Goal: Information Seeking & Learning: Learn about a topic

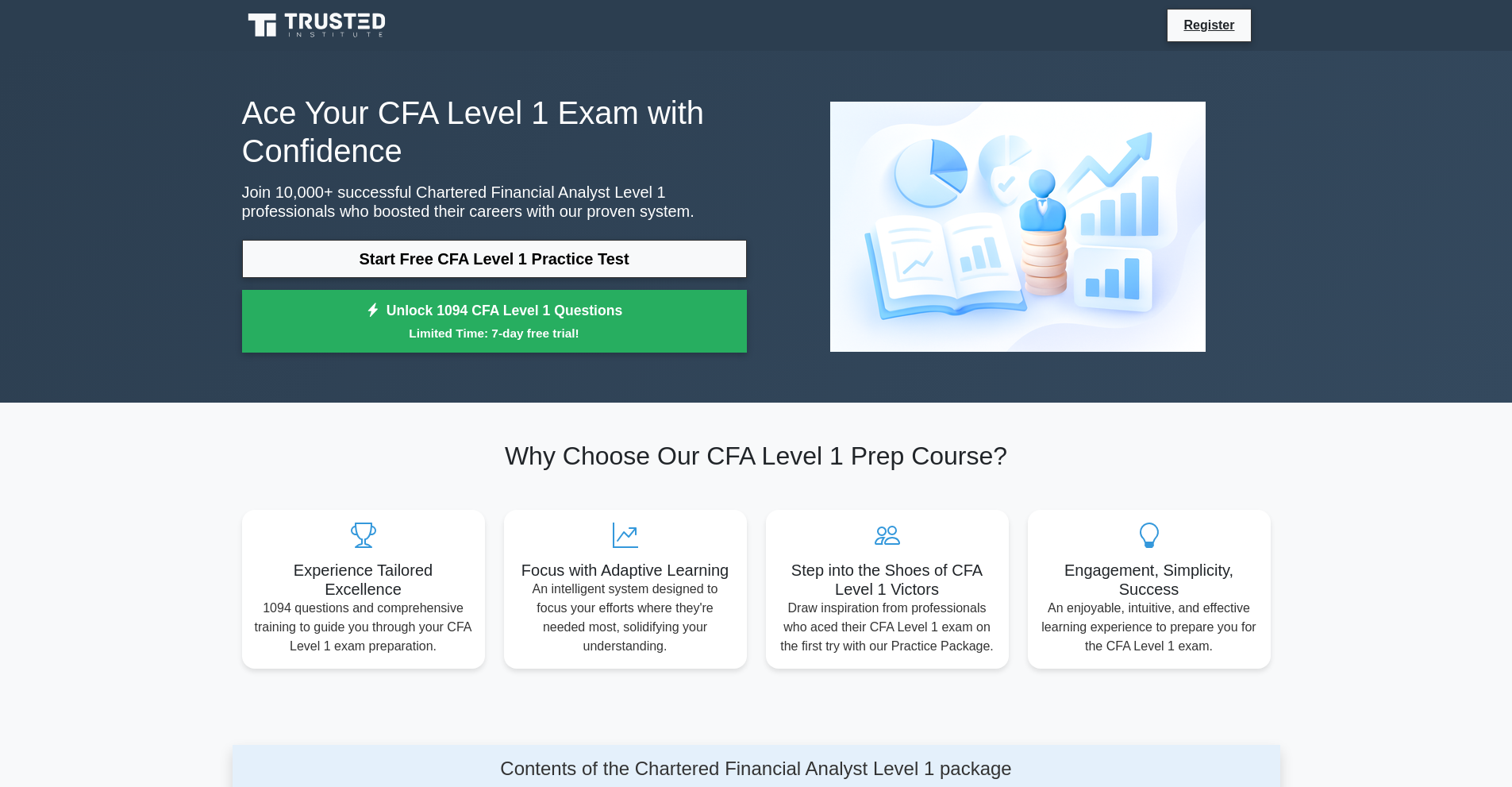
click at [355, 32] on icon at bounding box center [318, 25] width 152 height 30
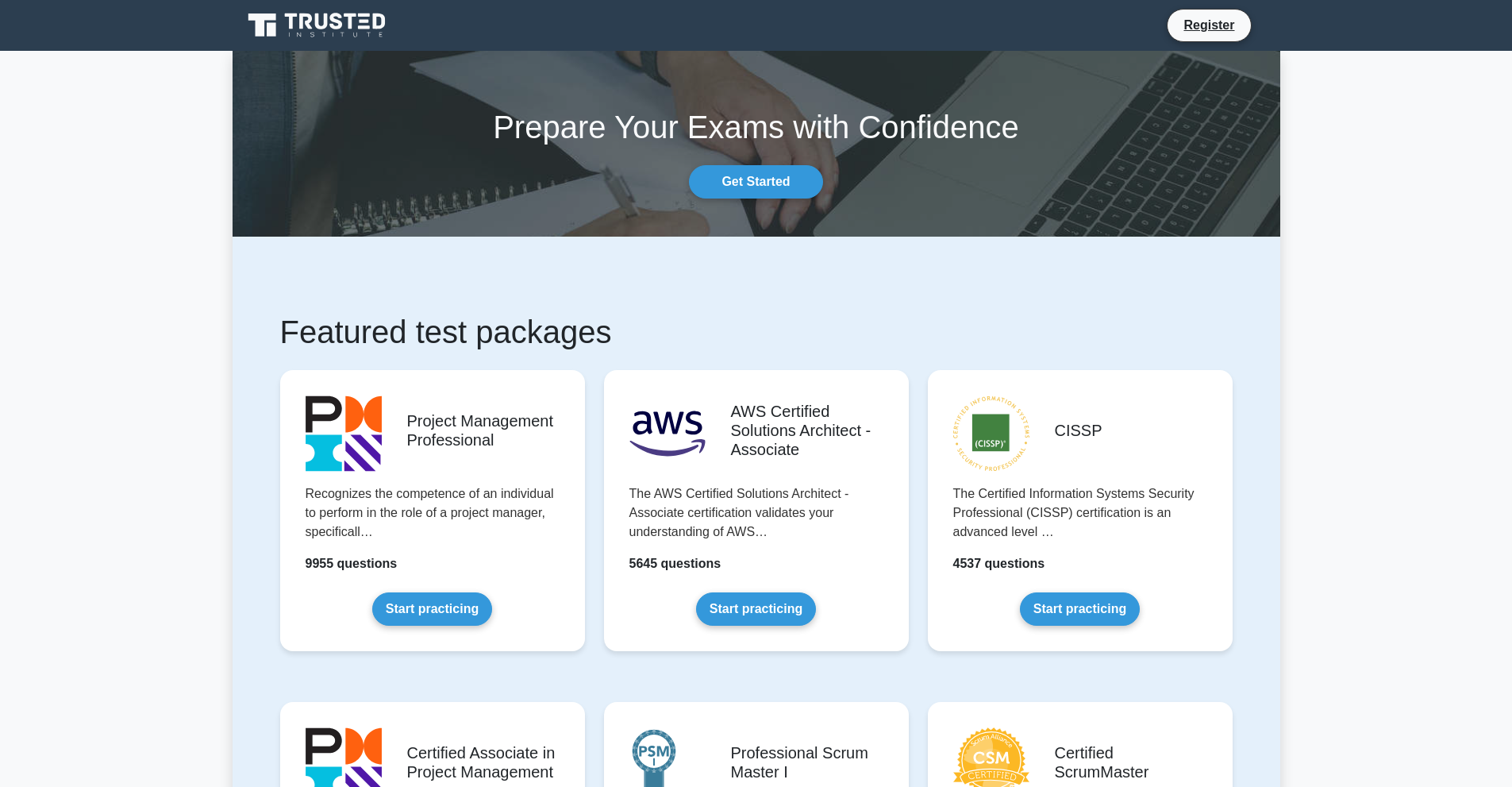
click at [300, 160] on div "Prepare Your Exams with Confidence Get Started" at bounding box center [757, 143] width 1067 height 109
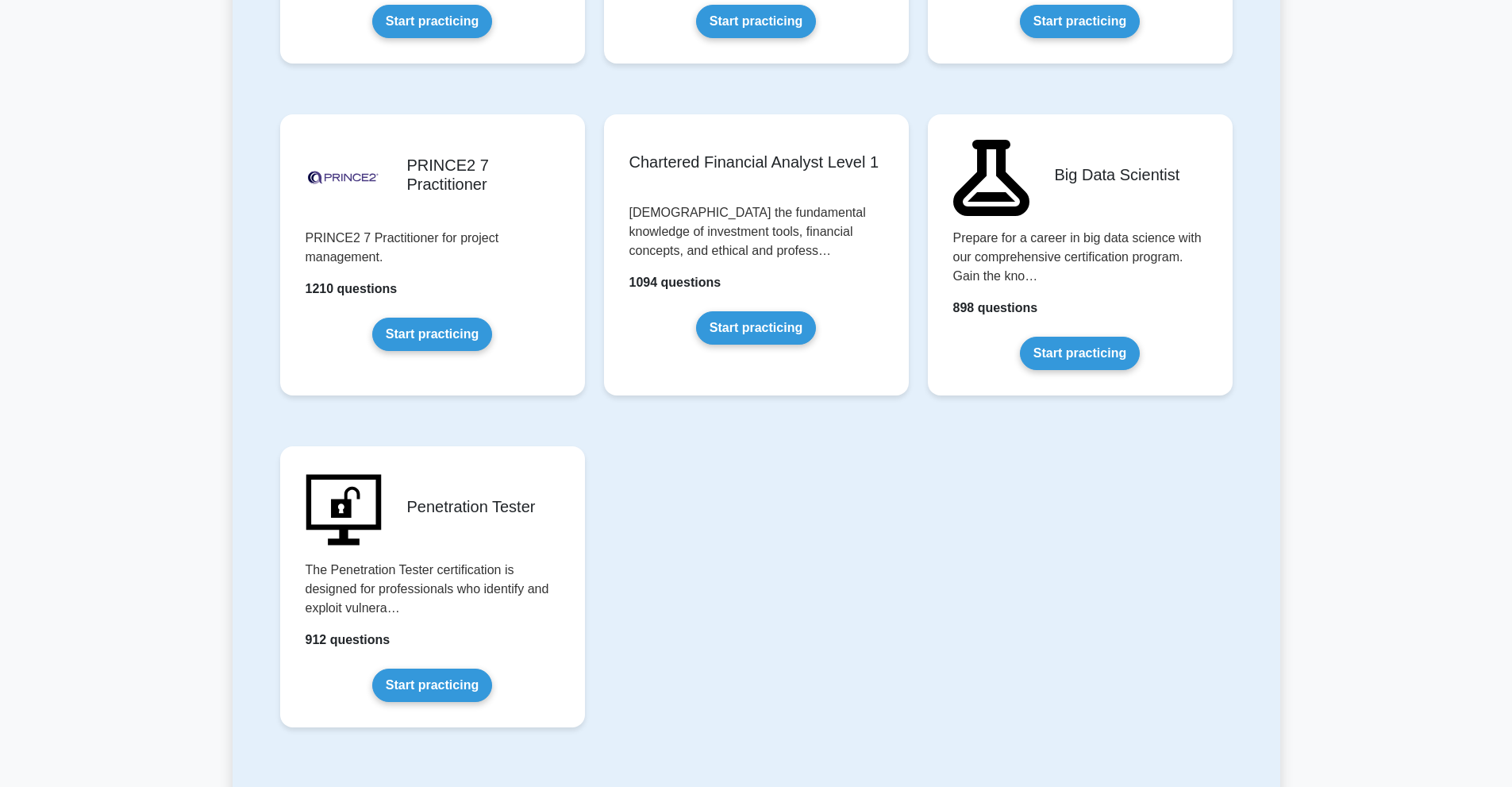
scroll to position [3255, 0]
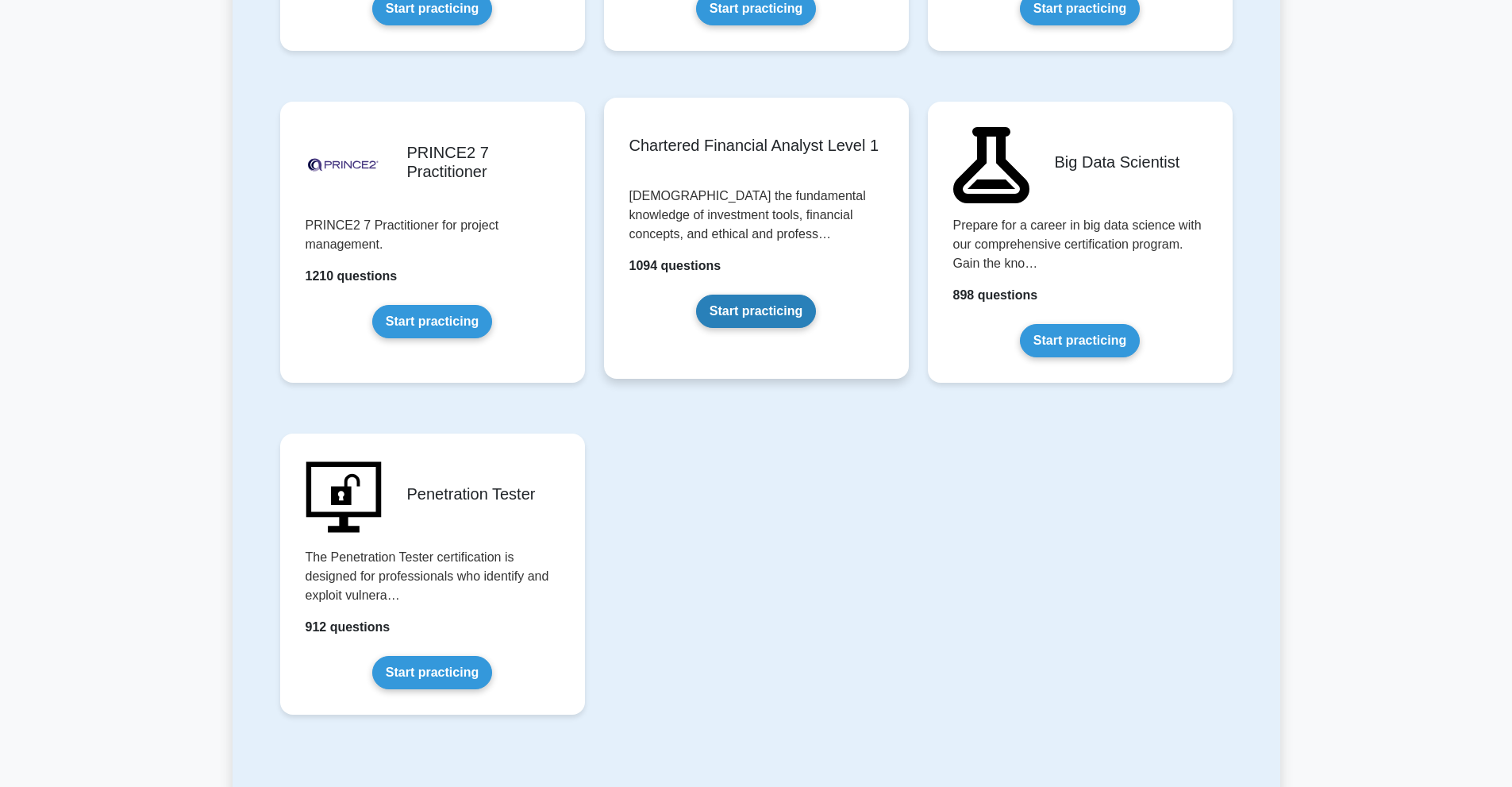
click at [758, 302] on link "Start practicing" at bounding box center [756, 311] width 120 height 34
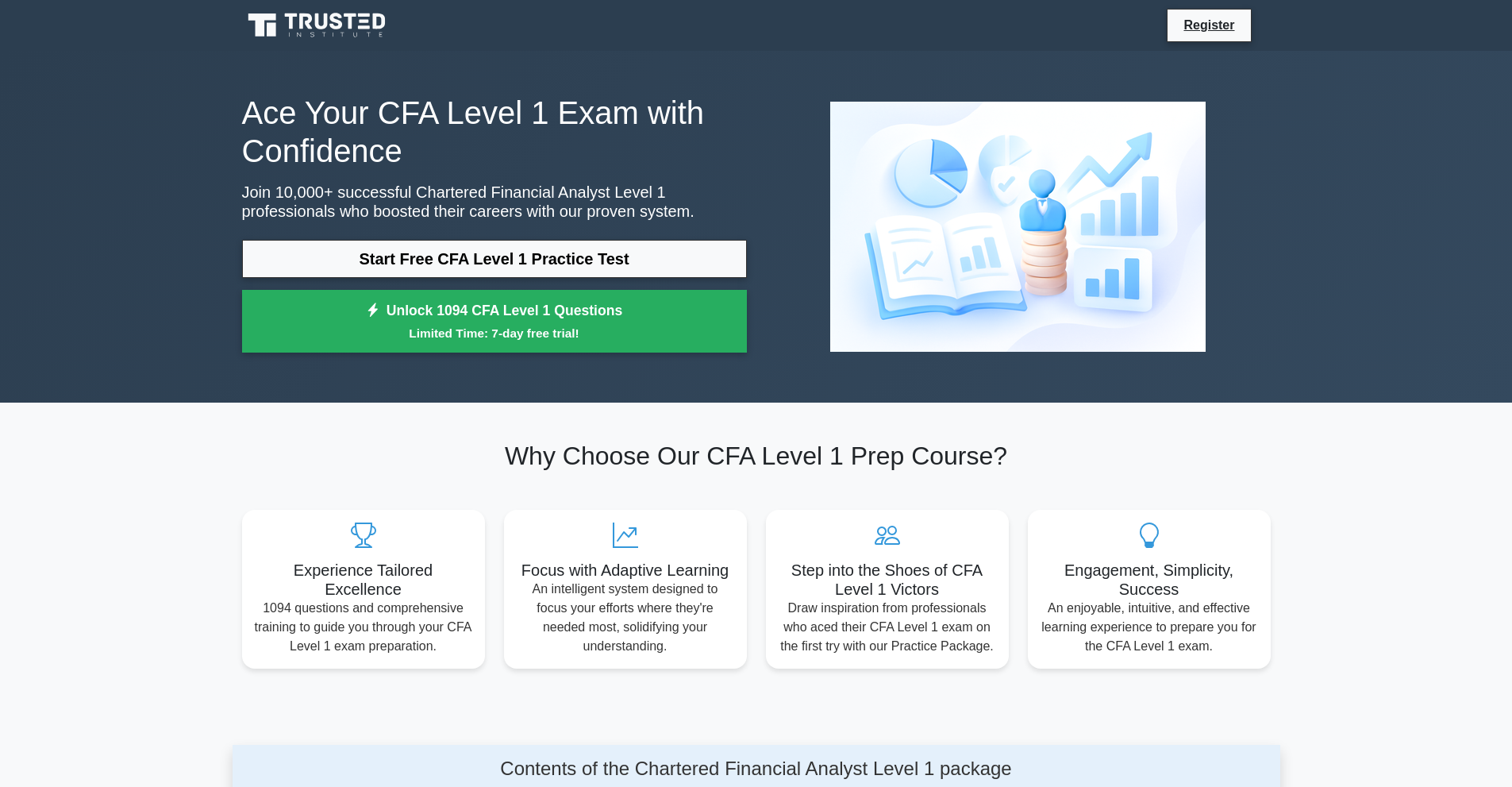
click at [318, 24] on icon at bounding box center [321, 22] width 13 height 16
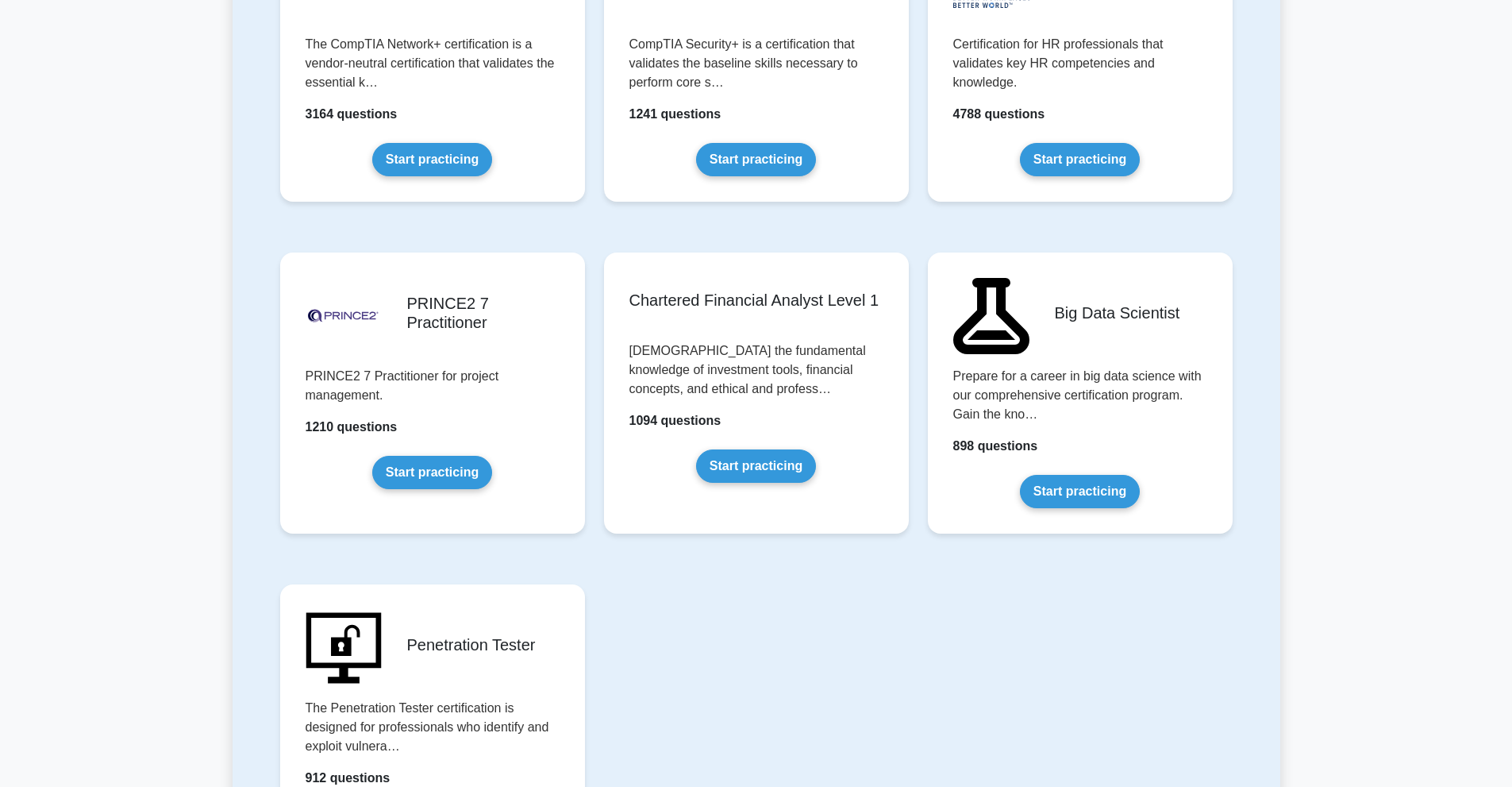
scroll to position [3176, 0]
